Goal: Task Accomplishment & Management: Use online tool/utility

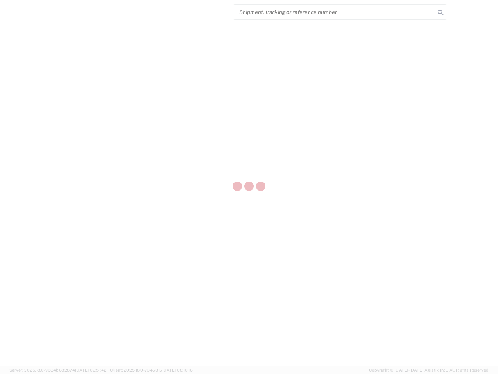
select select "US"
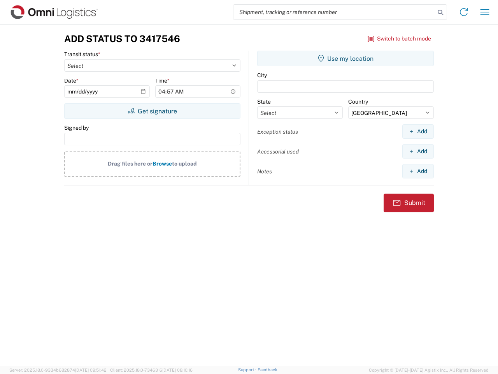
click at [334, 12] on input "search" at bounding box center [334, 12] width 202 height 15
click at [440, 12] on icon at bounding box center [440, 12] width 11 height 11
click at [464, 12] on icon at bounding box center [464, 12] width 12 height 12
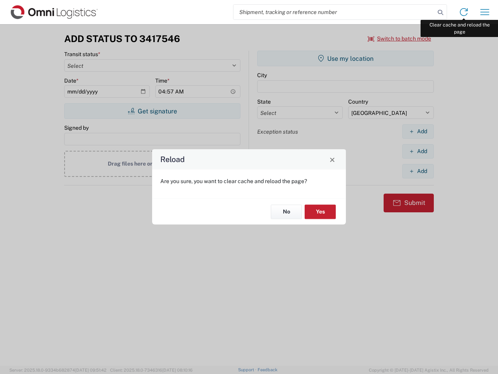
click at [485, 12] on div "Reload Are you sure, you want to clear cache and reload the page? No Yes" at bounding box center [249, 187] width 498 height 374
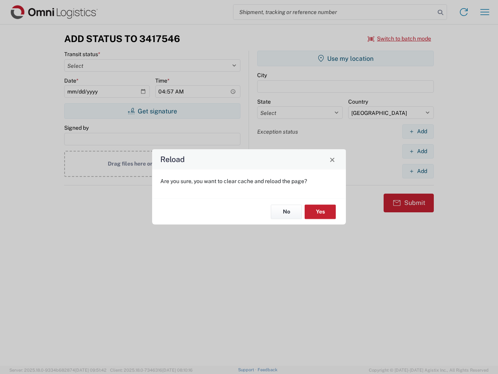
click at [400, 39] on div "Reload Are you sure, you want to clear cache and reload the page? No Yes" at bounding box center [249, 187] width 498 height 374
click at [152, 111] on div "Reload Are you sure, you want to clear cache and reload the page? No Yes" at bounding box center [249, 187] width 498 height 374
click at [346, 58] on div "Reload Are you sure, you want to clear cache and reload the page? No Yes" at bounding box center [249, 187] width 498 height 374
click at [418, 131] on div "Reload Are you sure, you want to clear cache and reload the page? No Yes" at bounding box center [249, 187] width 498 height 374
click at [418, 151] on div "Reload Are you sure, you want to clear cache and reload the page? No Yes" at bounding box center [249, 187] width 498 height 374
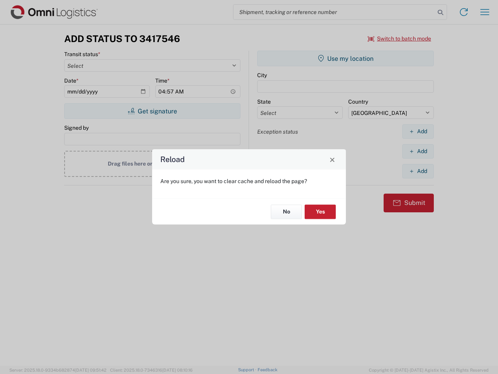
click at [418, 171] on div "Reload Are you sure, you want to clear cache and reload the page? No Yes" at bounding box center [249, 187] width 498 height 374
